Goal: Information Seeking & Learning: Learn about a topic

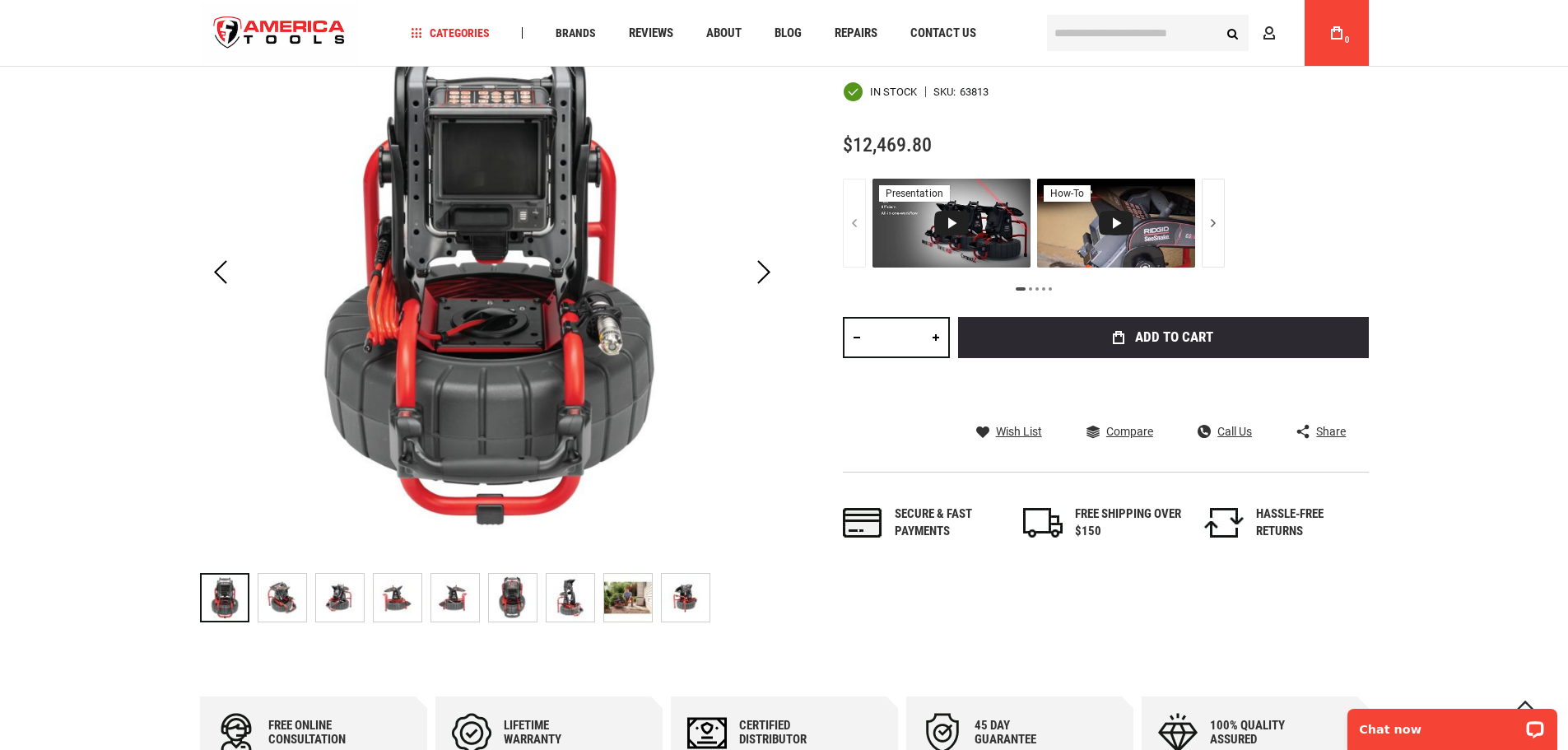
scroll to position [329, 0]
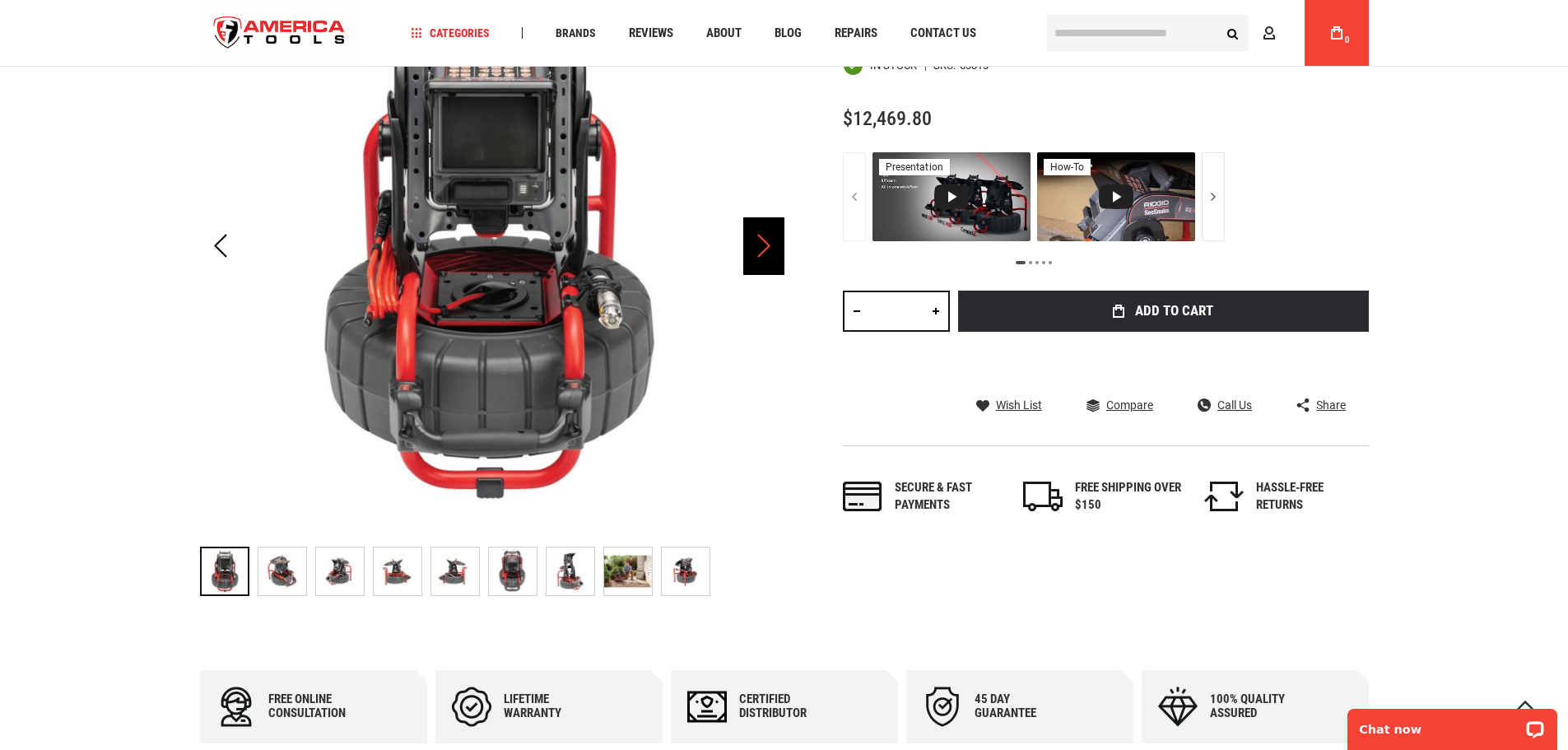
click at [761, 253] on div "Next" at bounding box center [764, 247] width 41 height 58
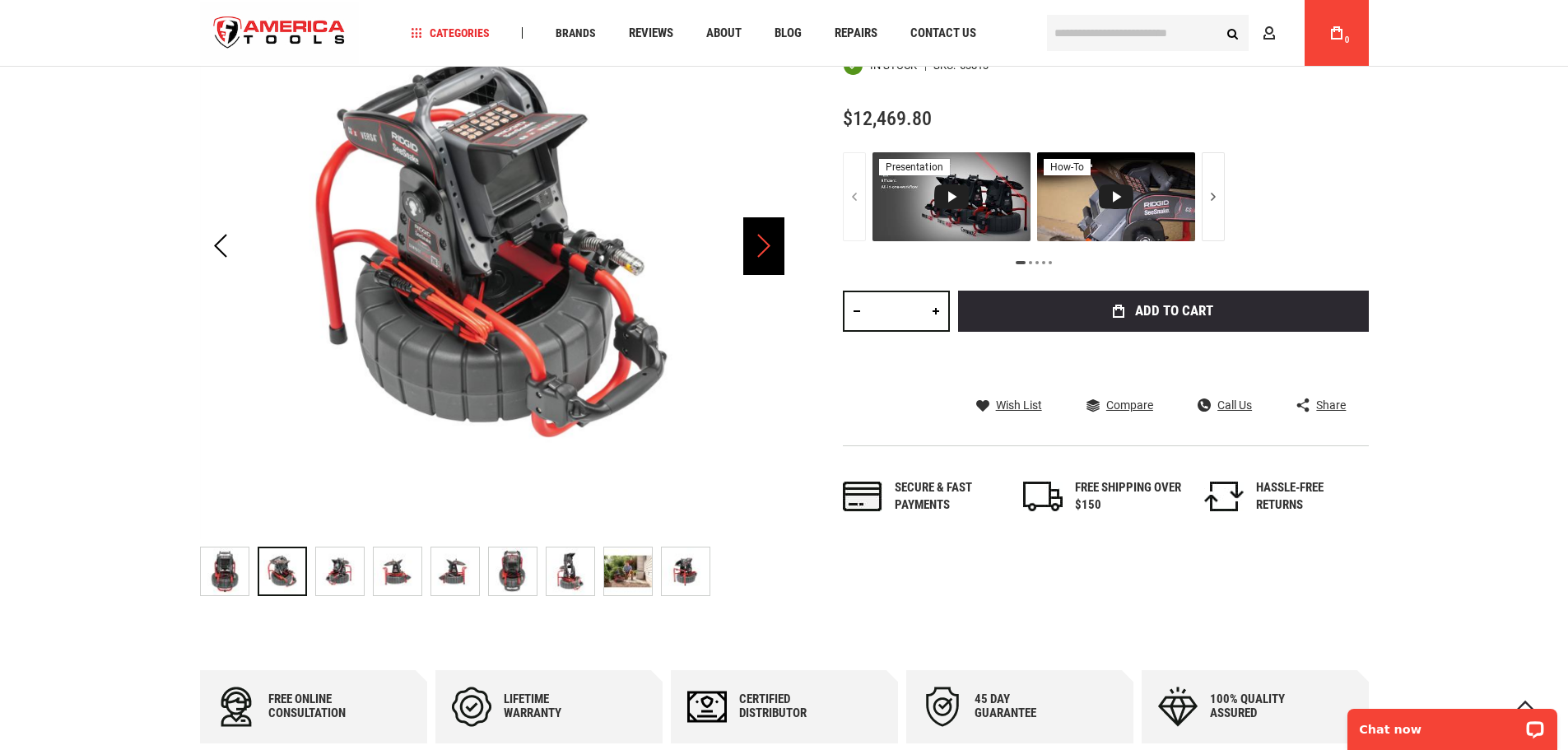
click at [761, 247] on div "Next" at bounding box center [764, 247] width 41 height 58
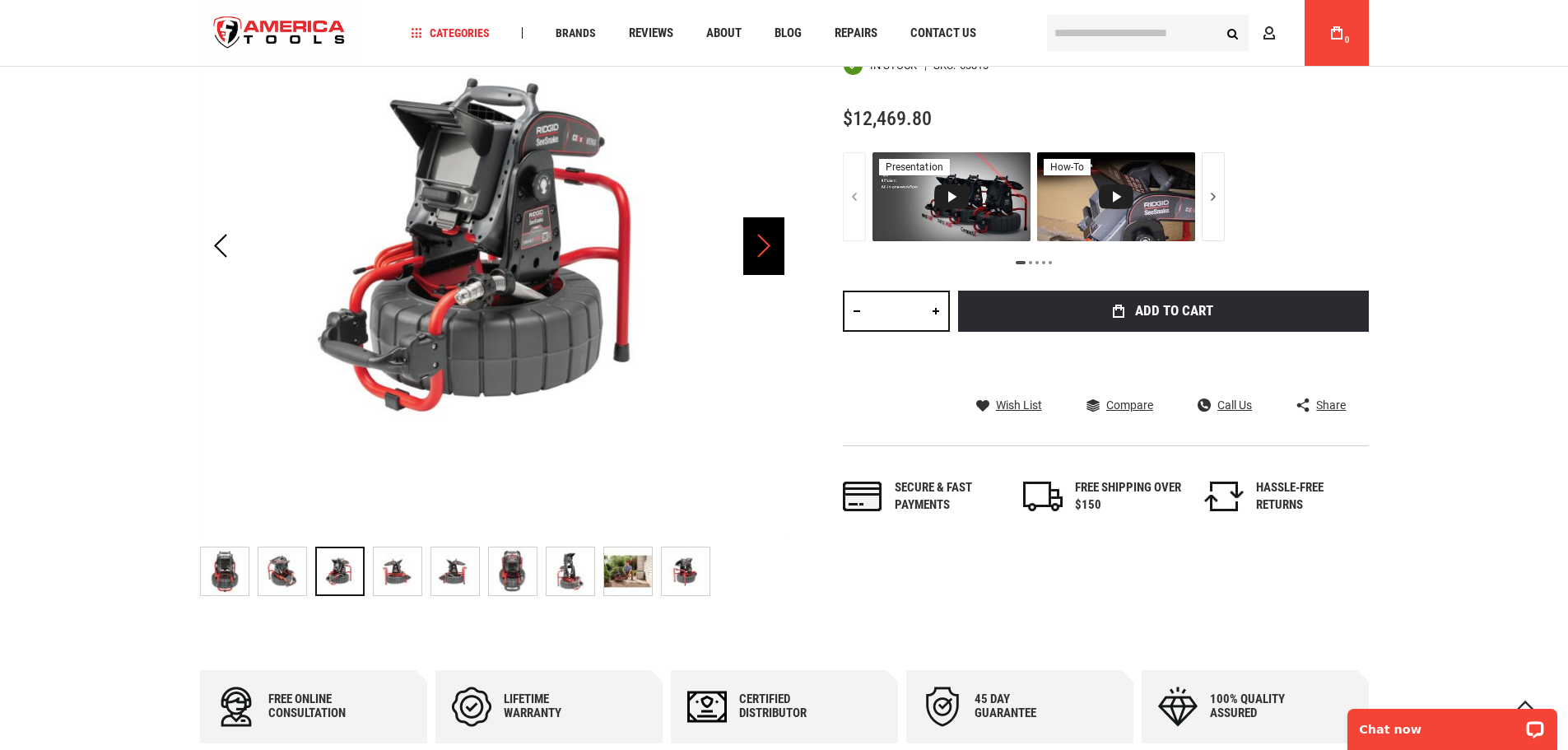
click at [761, 247] on div "Next" at bounding box center [764, 247] width 41 height 58
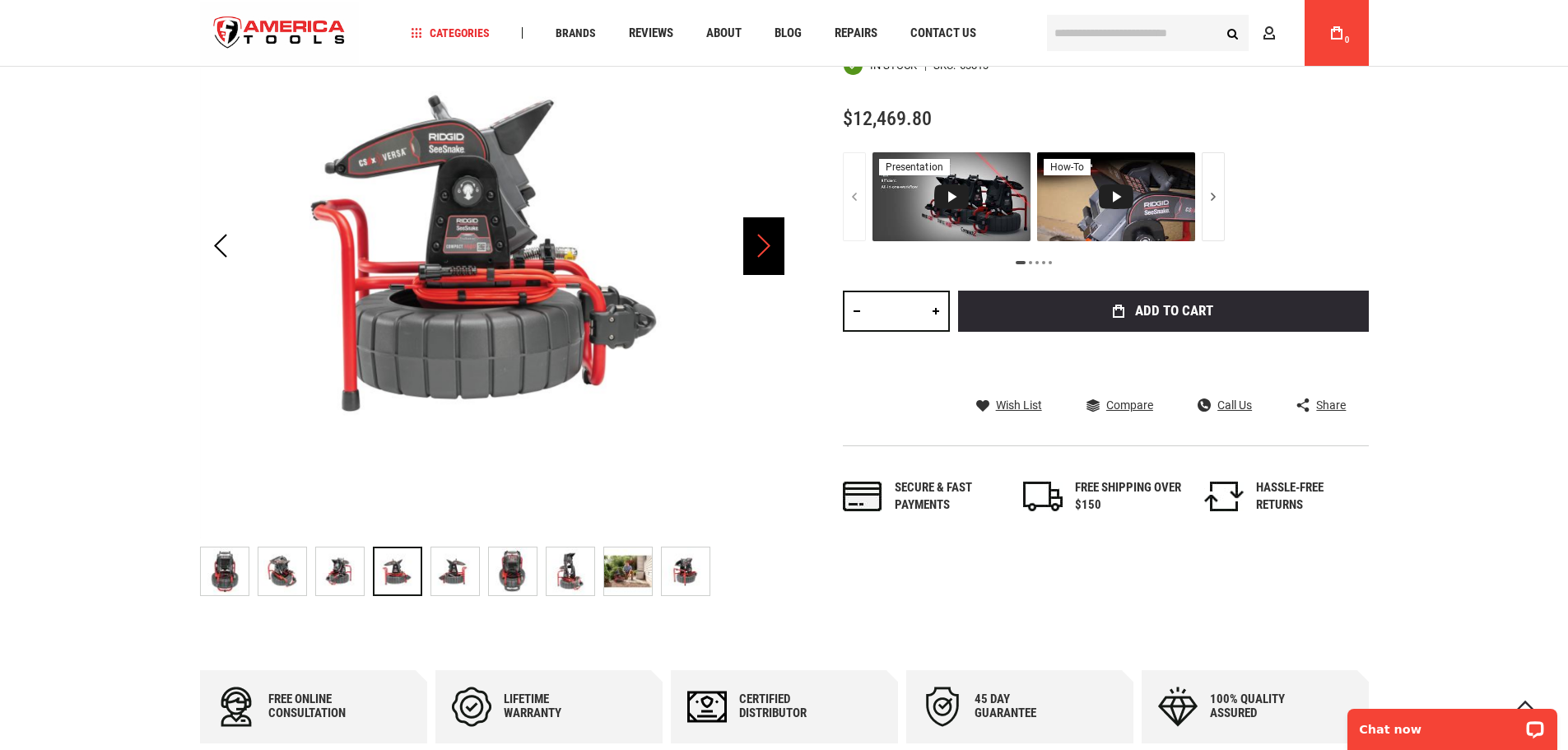
click at [758, 247] on div "Next" at bounding box center [764, 247] width 41 height 58
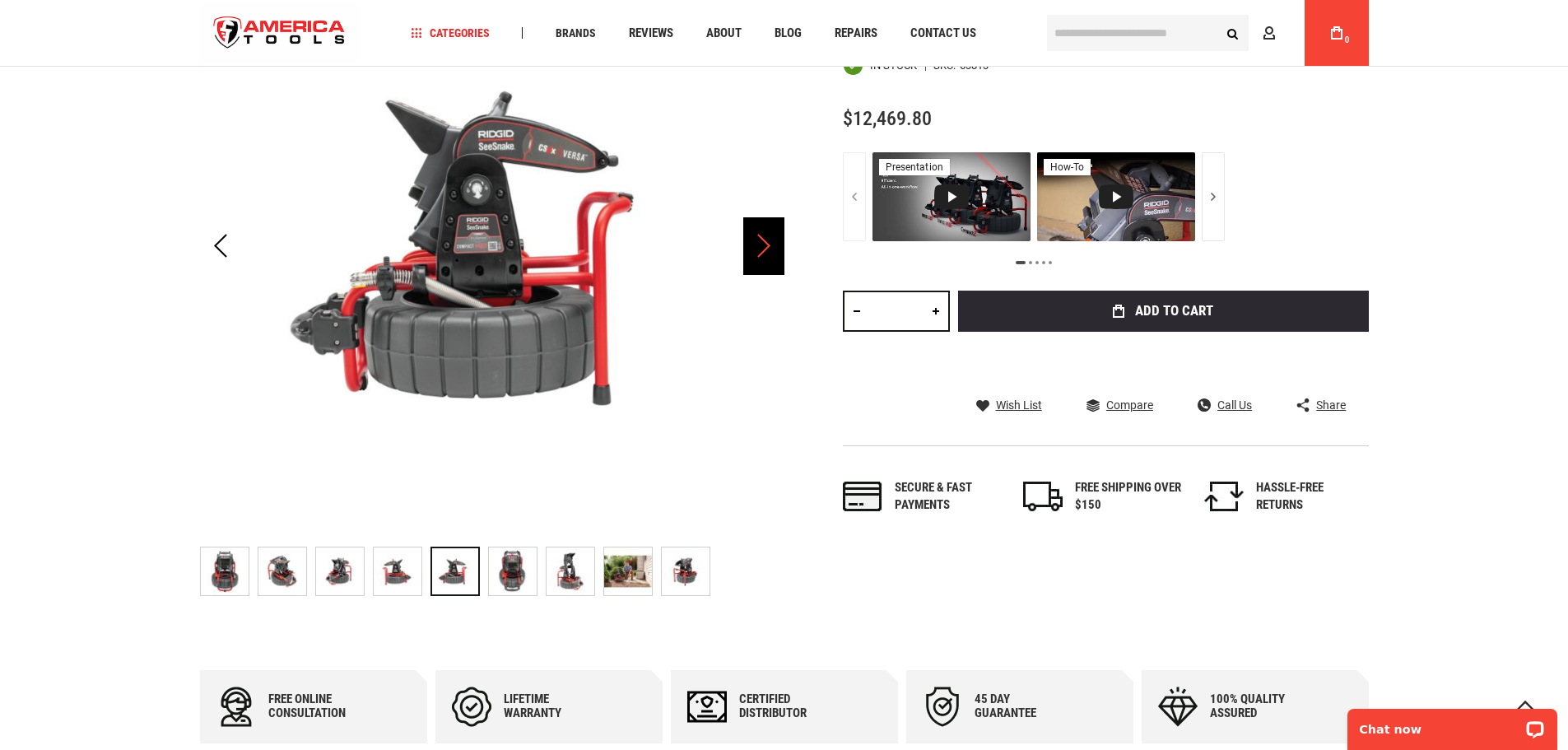
click at [758, 247] on div "Next" at bounding box center [764, 247] width 41 height 58
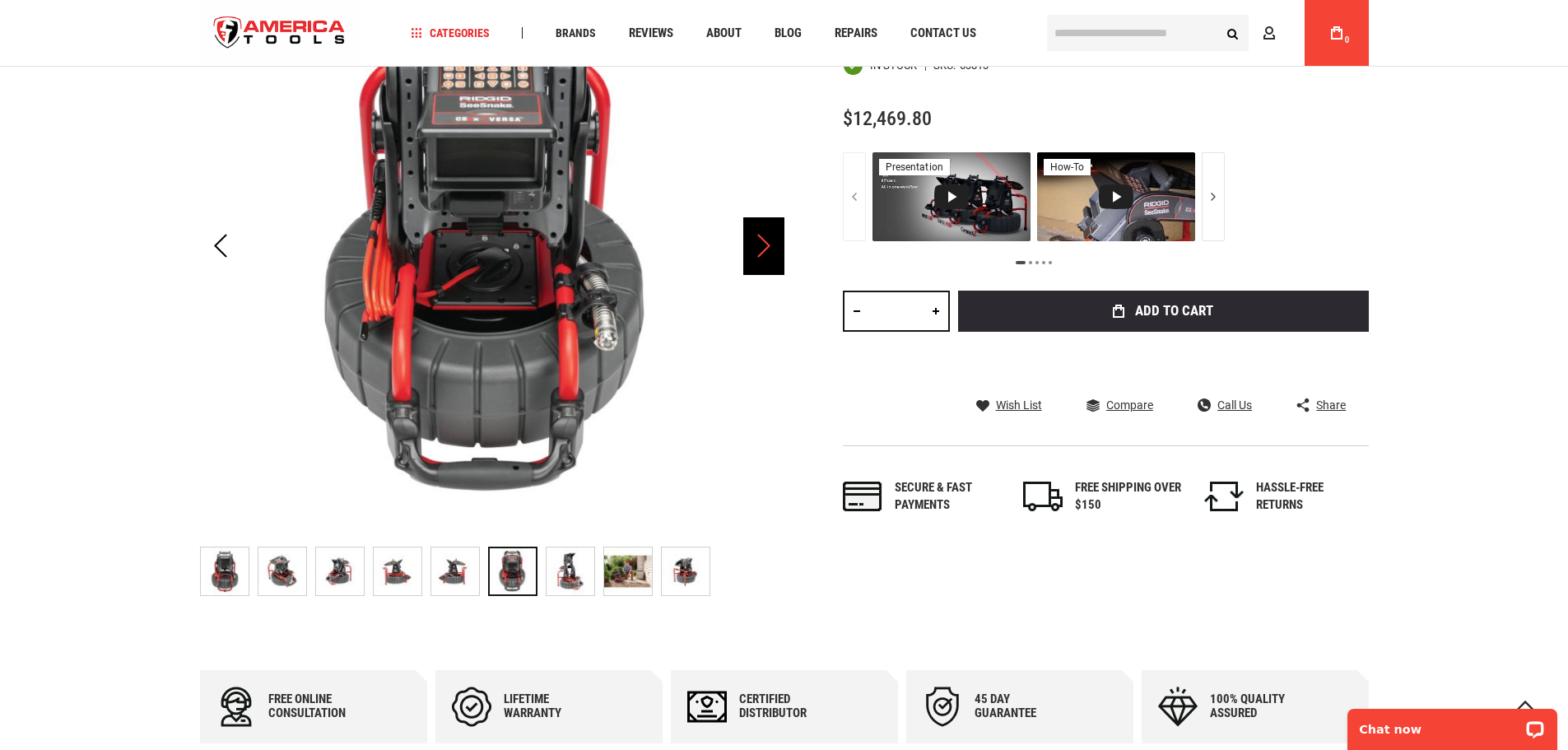
click at [758, 247] on div "Next" at bounding box center [764, 247] width 41 height 58
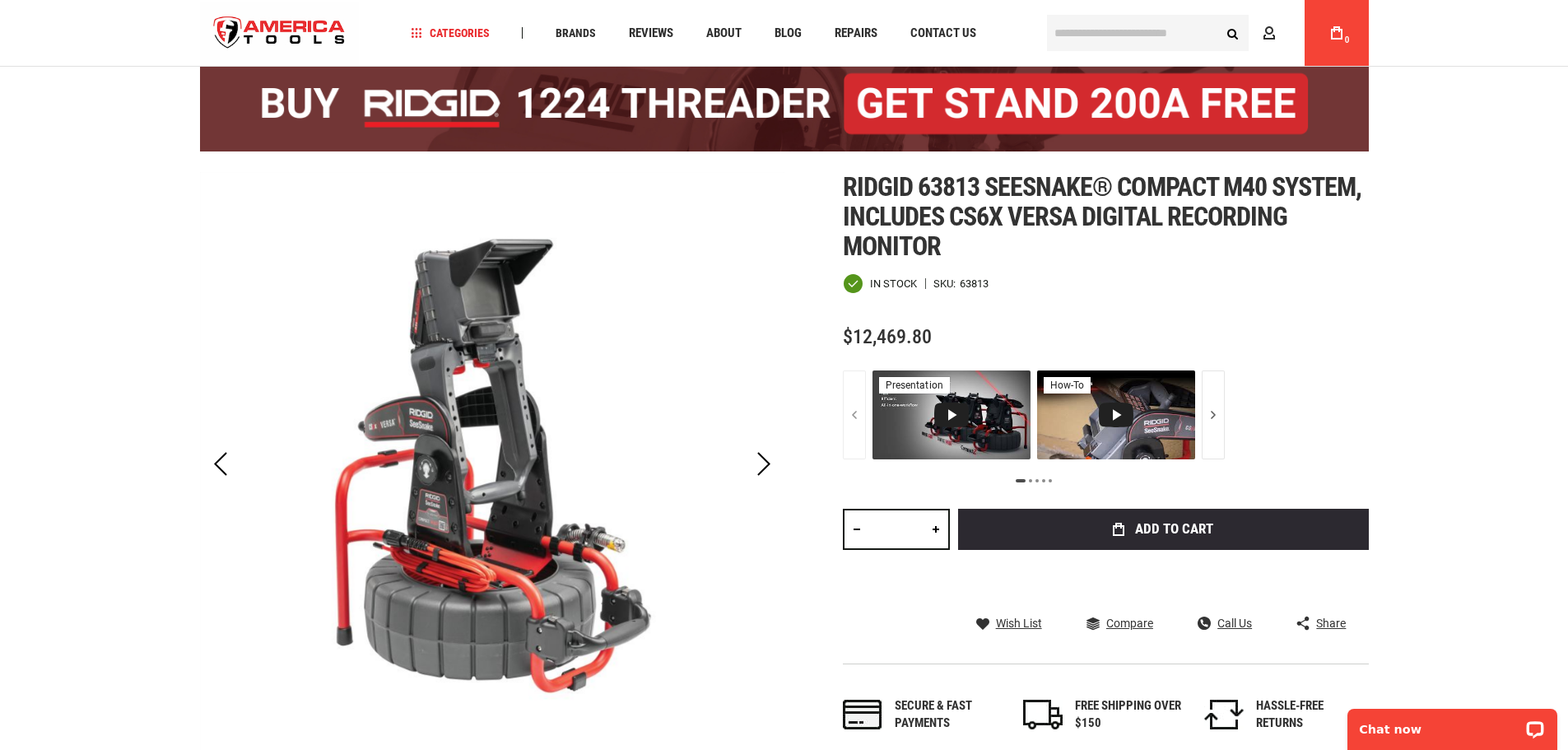
scroll to position [82, 0]
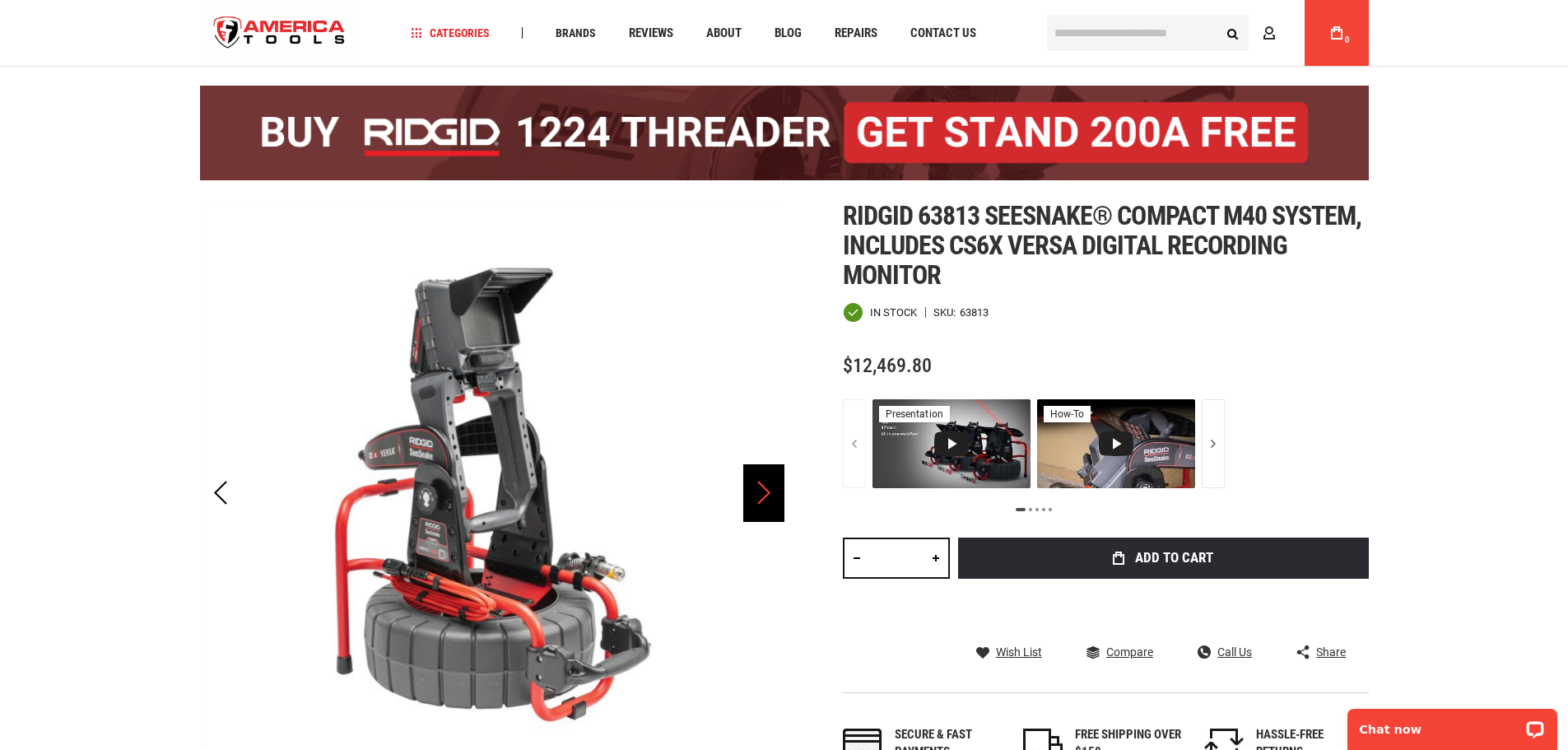
click at [768, 493] on div "Next" at bounding box center [764, 493] width 41 height 58
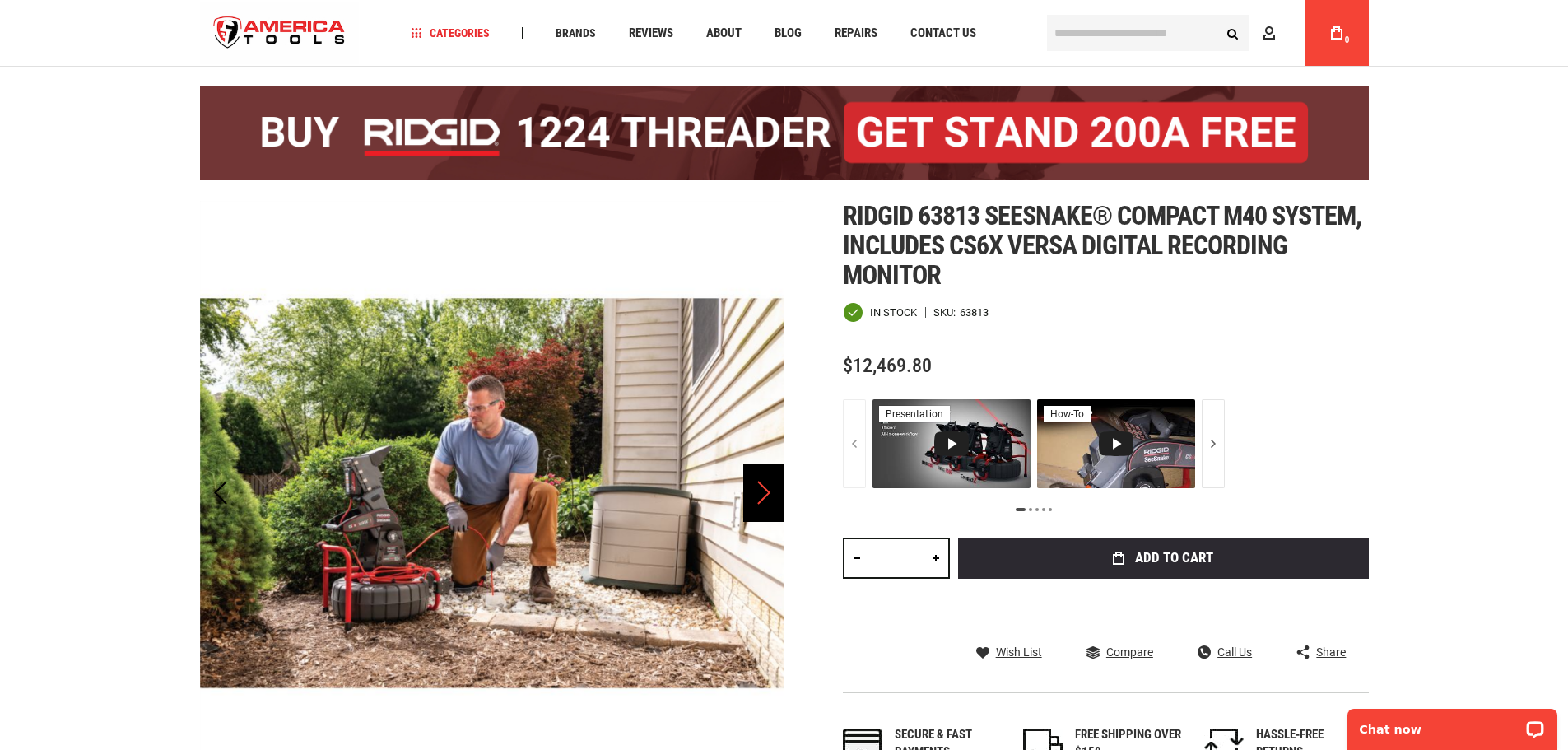
click at [766, 491] on div "Next" at bounding box center [764, 493] width 41 height 58
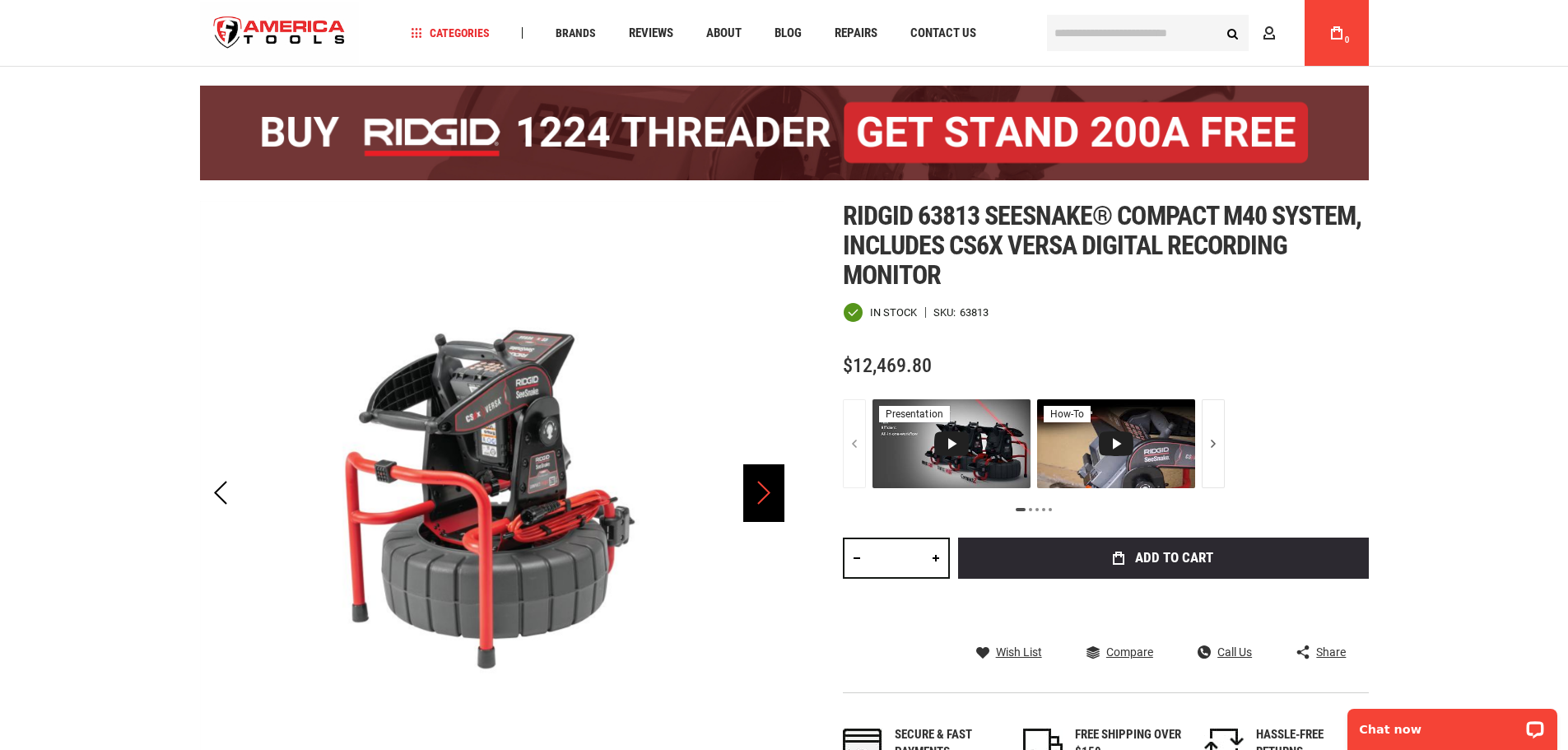
click at [766, 491] on div "Next" at bounding box center [764, 493] width 41 height 58
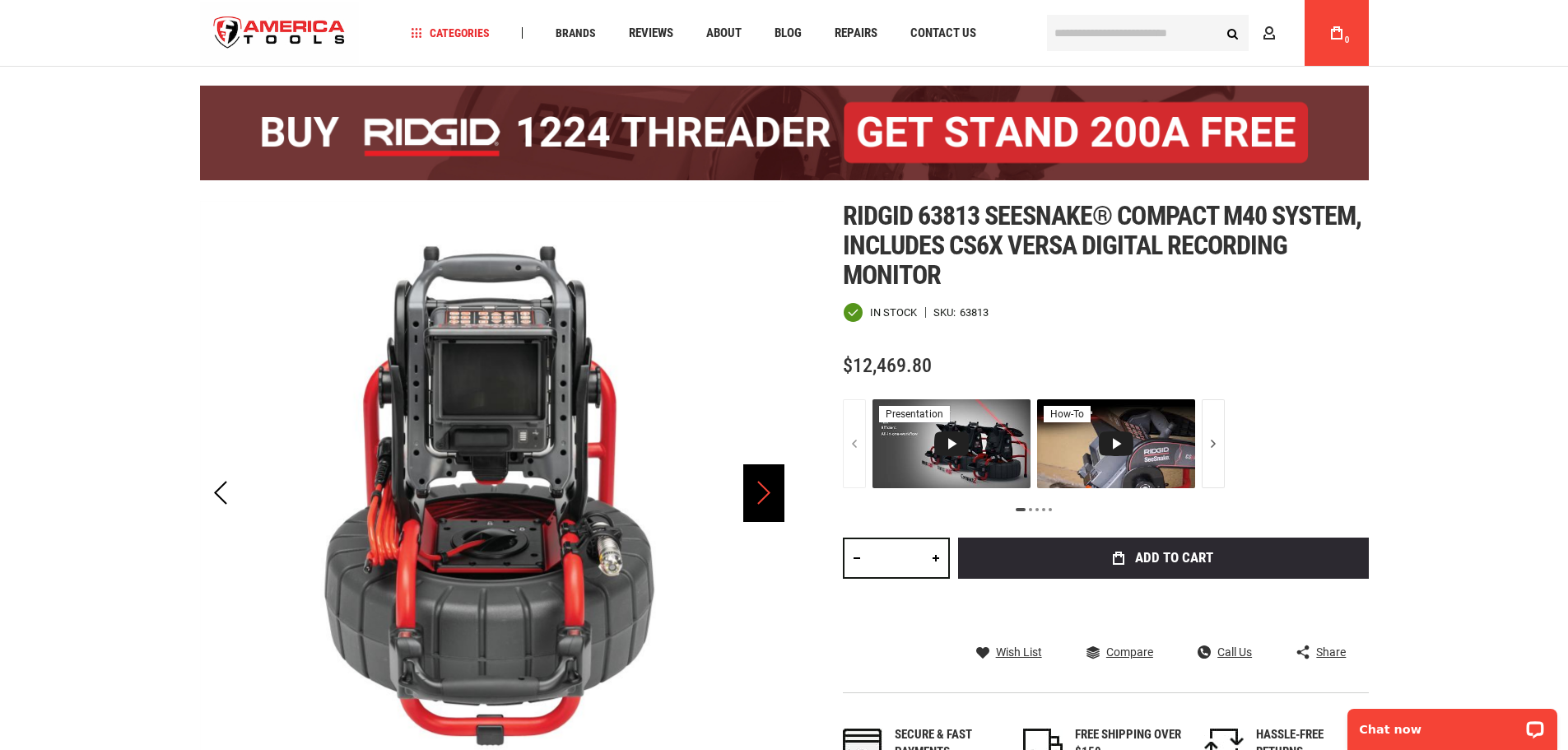
click at [766, 491] on div "Next" at bounding box center [764, 493] width 41 height 58
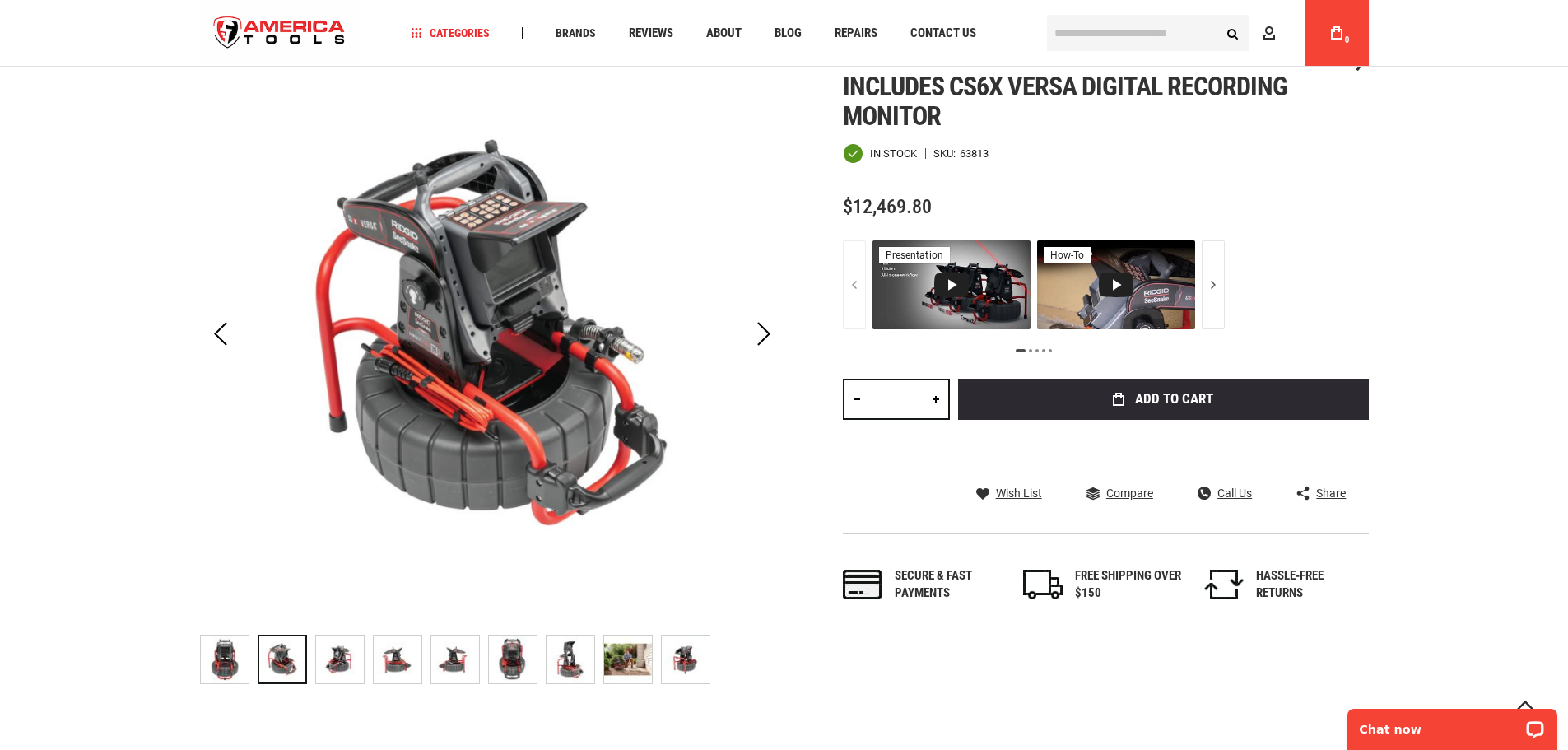
scroll to position [0, 0]
